Goal: Find specific page/section: Find specific page/section

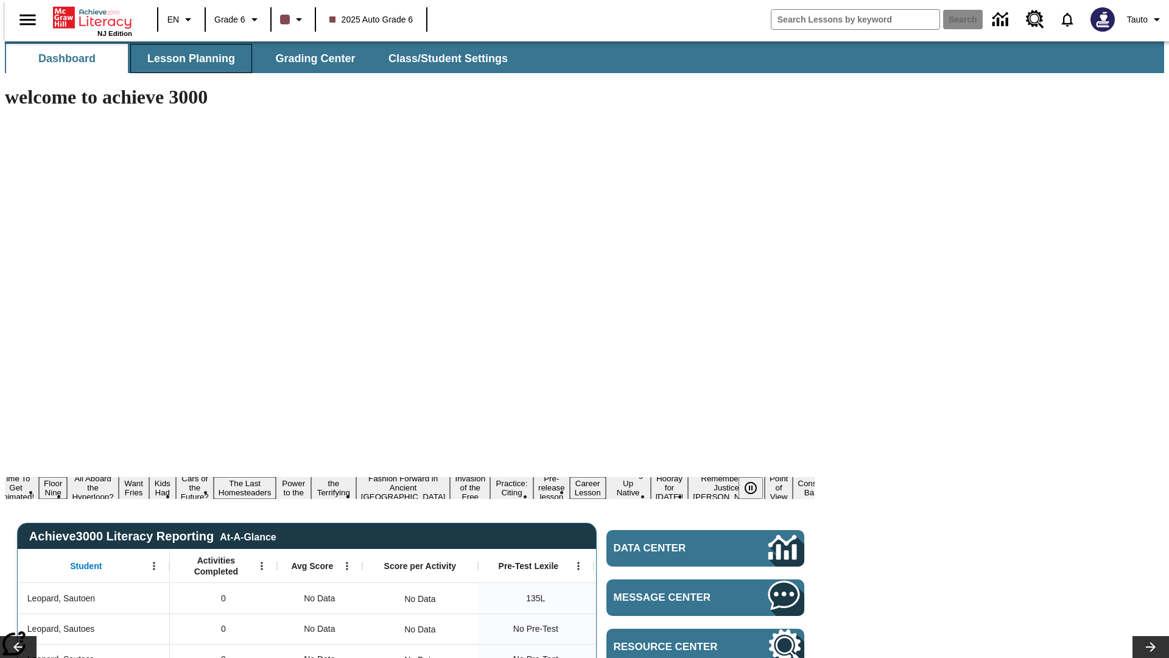
click at [186, 58] on span "Lesson Planning" at bounding box center [191, 59] width 88 height 14
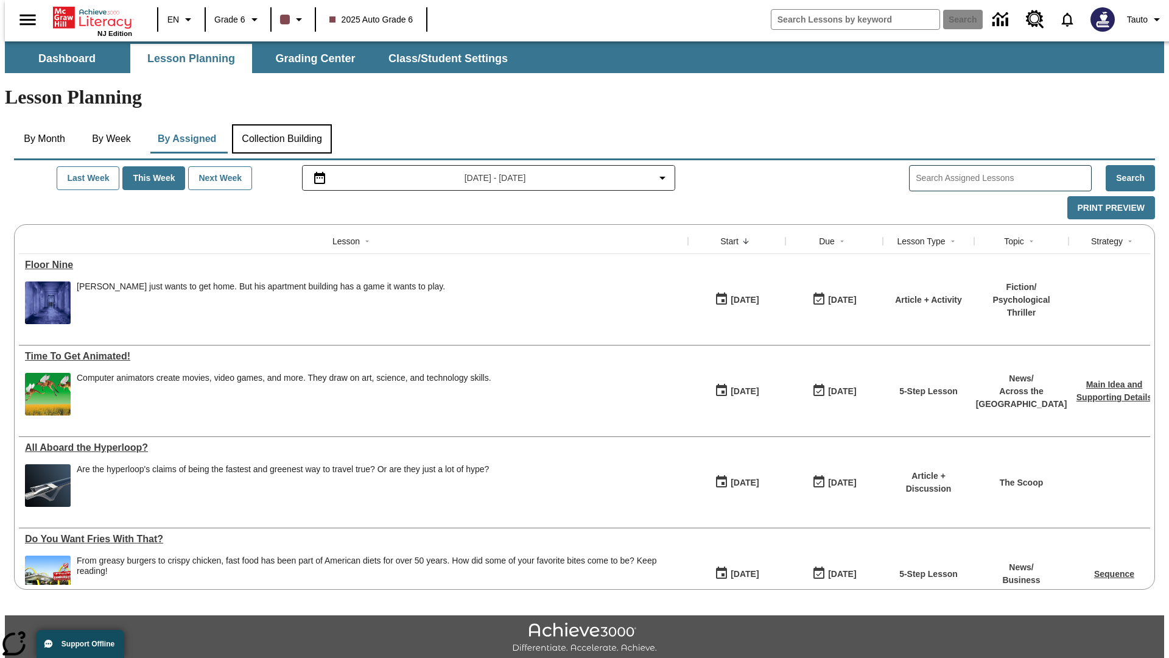
click at [281, 124] on button "Collection Building" at bounding box center [282, 138] width 100 height 29
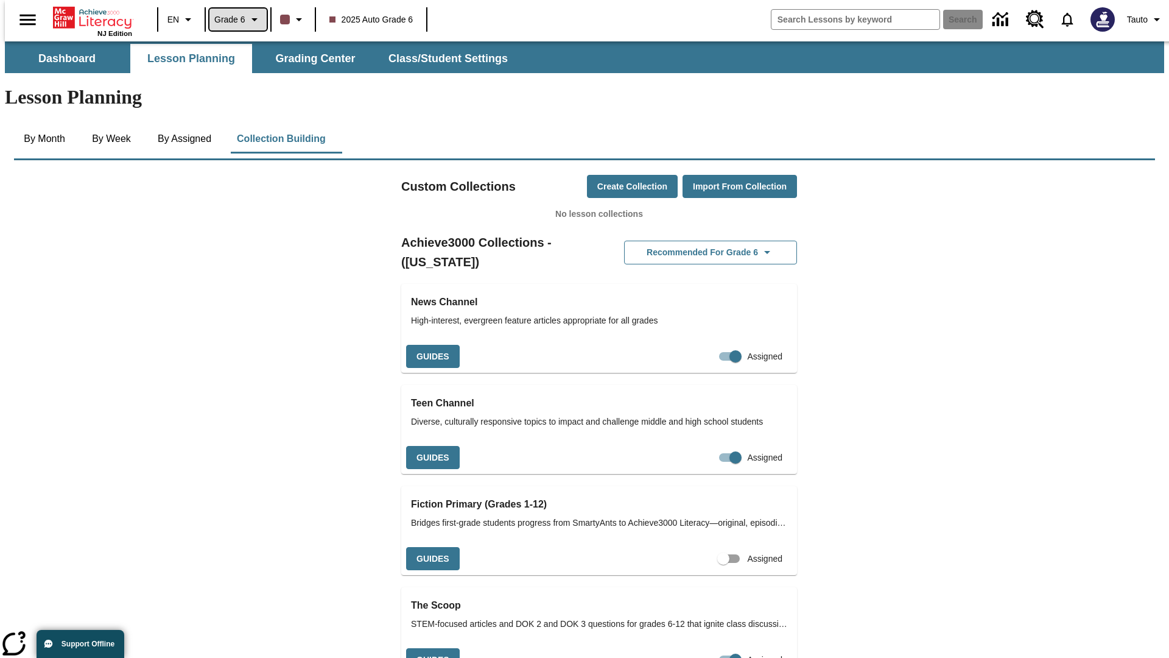
click at [234, 19] on span "Grade 6" at bounding box center [229, 19] width 31 height 13
